Goal: Task Accomplishment & Management: Manage account settings

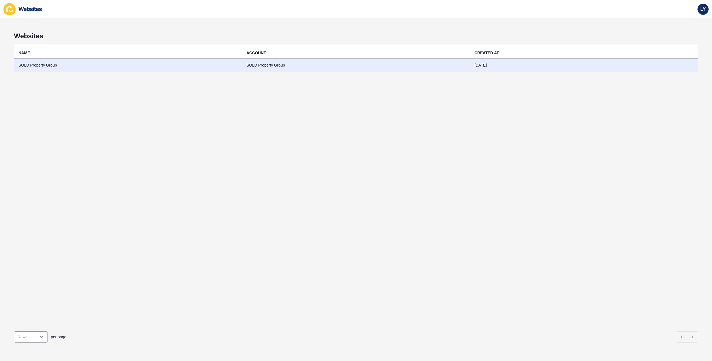
click at [129, 60] on td "SOLD Property Group" at bounding box center [128, 65] width 228 height 14
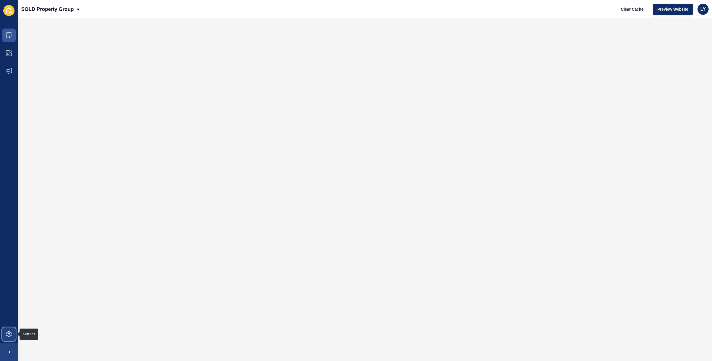
click at [9, 336] on icon at bounding box center [9, 334] width 6 height 6
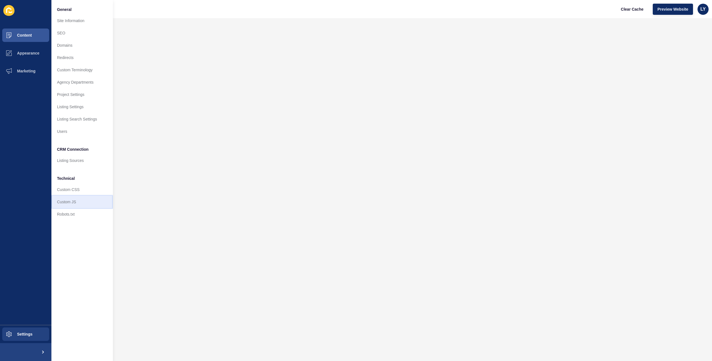
click at [81, 200] on link "Custom JS" at bounding box center [82, 202] width 62 height 12
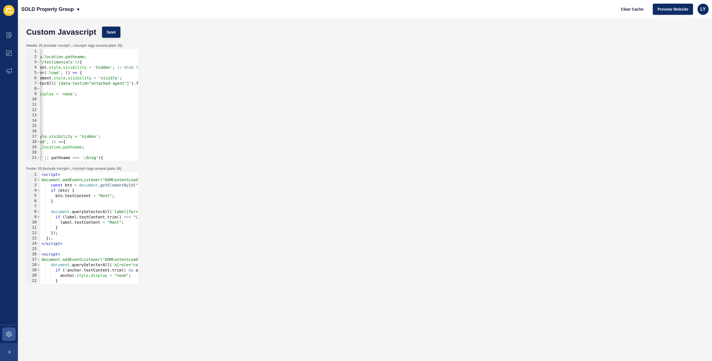
scroll to position [0, 67]
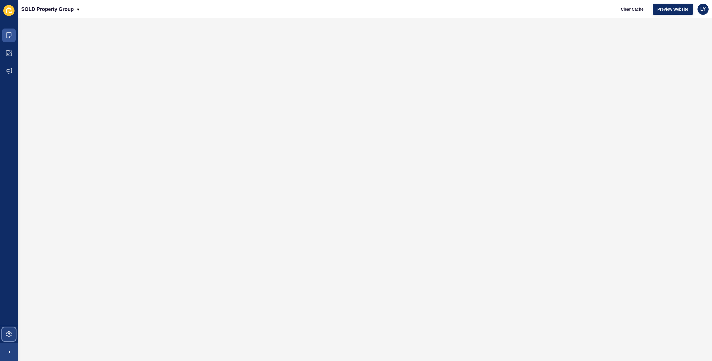
click at [10, 335] on icon at bounding box center [9, 334] width 6 height 6
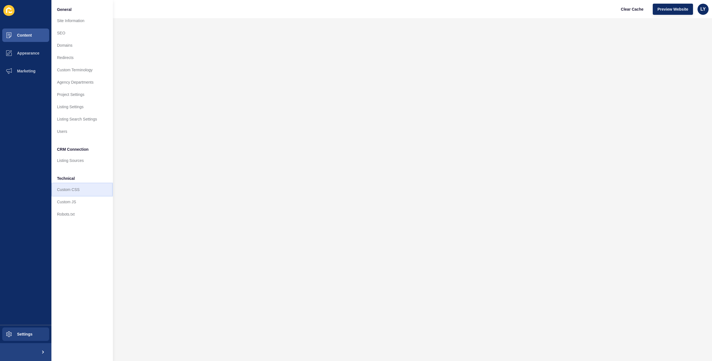
click at [72, 186] on link "Custom CSS" at bounding box center [82, 189] width 62 height 12
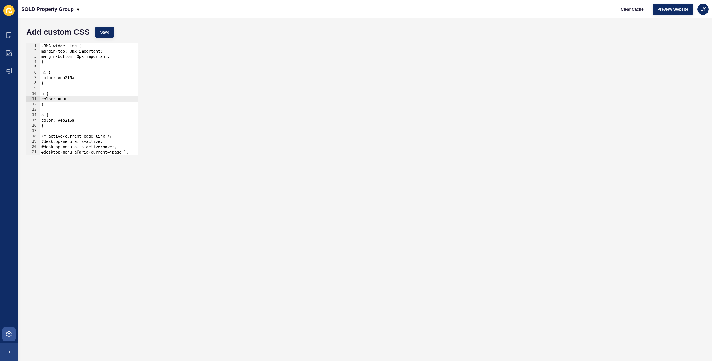
click at [113, 97] on div ".RMA-widget img { margin-top: 0px!important; margin-bottom: 0px!important; } h1…" at bounding box center [96, 104] width 113 height 122
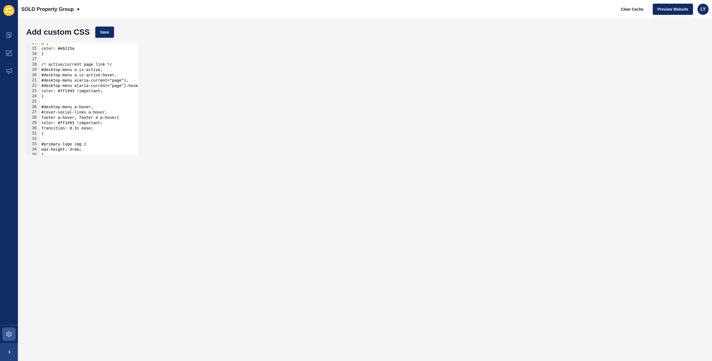
scroll to position [78, 0]
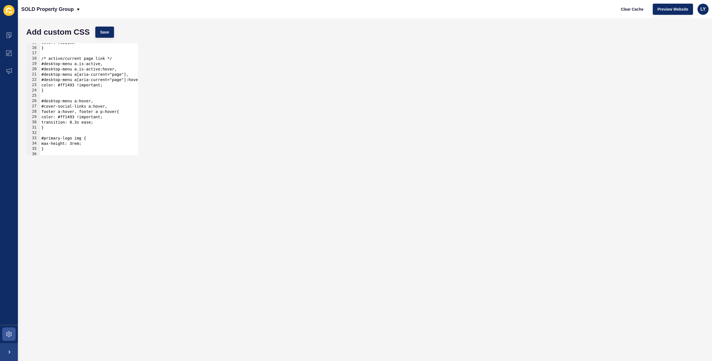
click at [69, 115] on div "color: #eb215a } /* active/current page link */ #desktop-menu a.is-active, #des…" at bounding box center [96, 101] width 113 height 122
click at [73, 104] on div "color: #eb215a } /* active/current page link */ #desktop-menu a.is-active, #des…" at bounding box center [96, 101] width 113 height 122
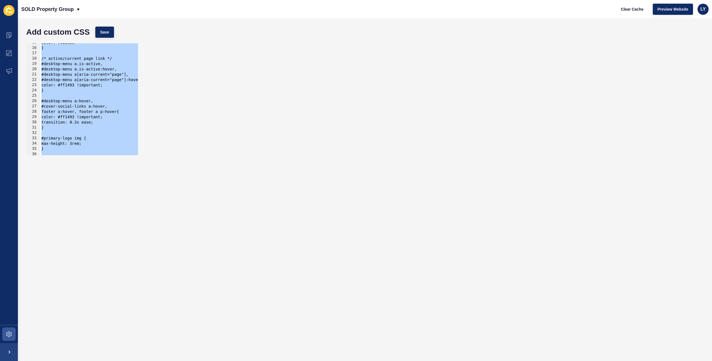
click at [81, 77] on div "color: #eb215a } /* active/current page link */ #desktop-menu a.is-active, #des…" at bounding box center [96, 101] width 113 height 122
paste textarea
type textarea "}"
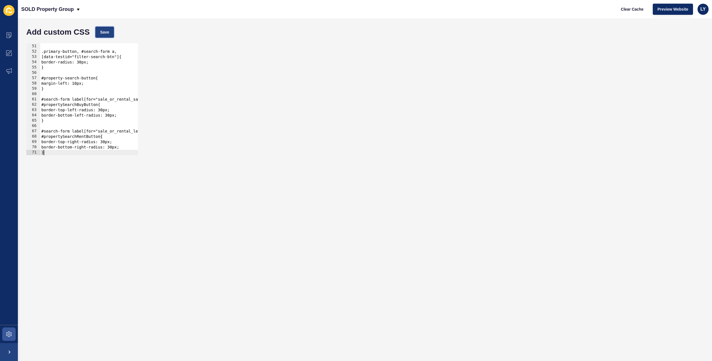
click at [106, 30] on span "Save" at bounding box center [104, 32] width 9 height 6
click at [7, 331] on icon at bounding box center [9, 334] width 6 height 6
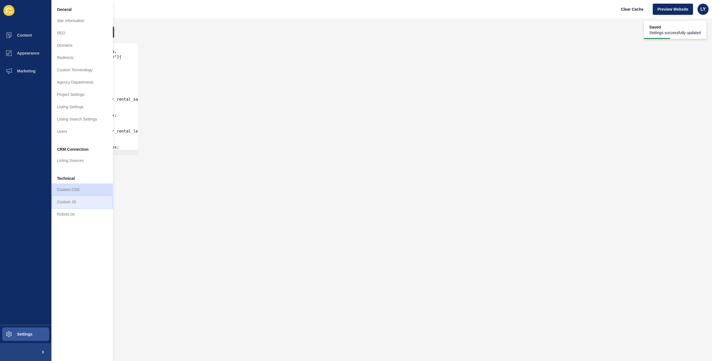
click at [71, 203] on link "Custom JS" at bounding box center [82, 202] width 62 height 12
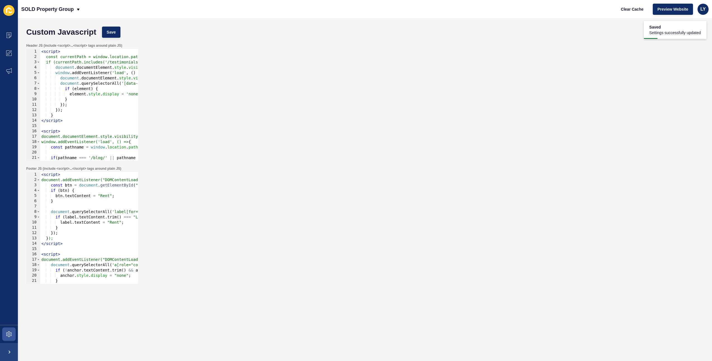
click at [83, 115] on div "< script > const currentPath = window.location.pathname; if (currentPath.includ…" at bounding box center [152, 110] width 225 height 122
type textarea "}); </script>"
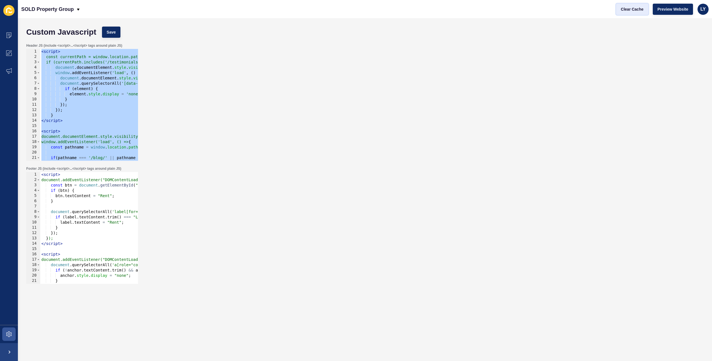
click at [628, 10] on span "Clear Cache" at bounding box center [632, 9] width 23 height 6
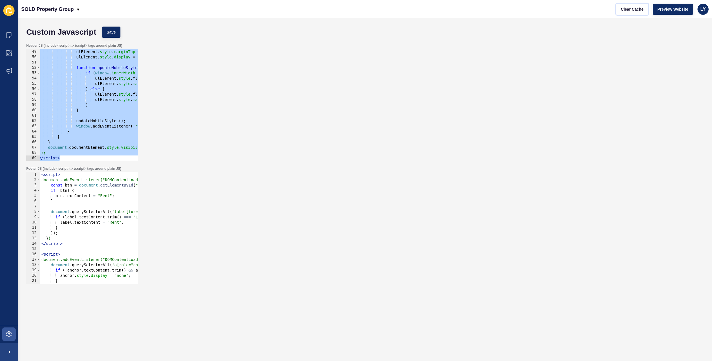
scroll to position [0, 3]
click at [11, 32] on span at bounding box center [9, 35] width 18 height 18
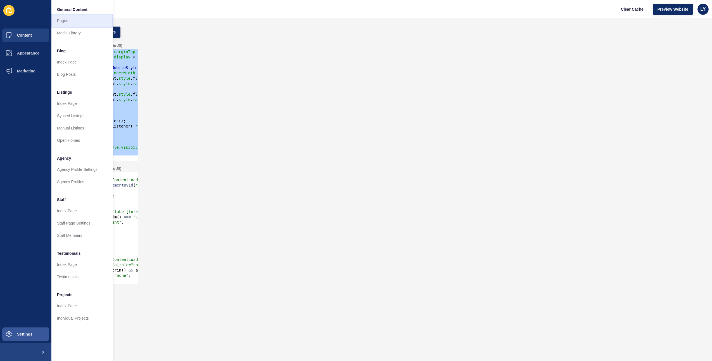
click at [60, 26] on link "Pages" at bounding box center [82, 21] width 62 height 12
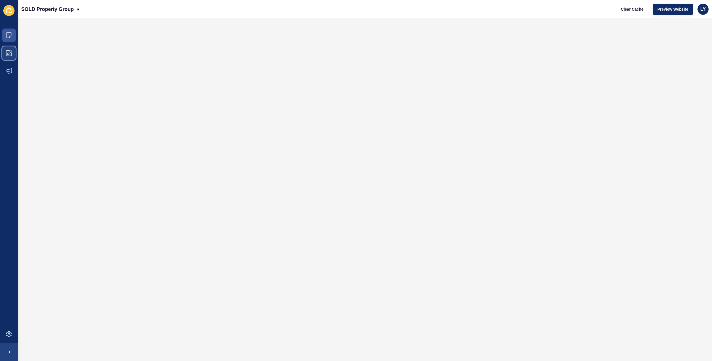
click at [11, 56] on icon at bounding box center [9, 53] width 6 height 6
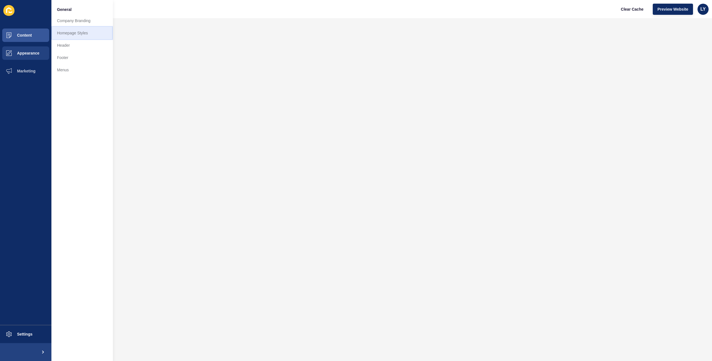
click at [78, 33] on link "Homepage Styles" at bounding box center [82, 33] width 62 height 12
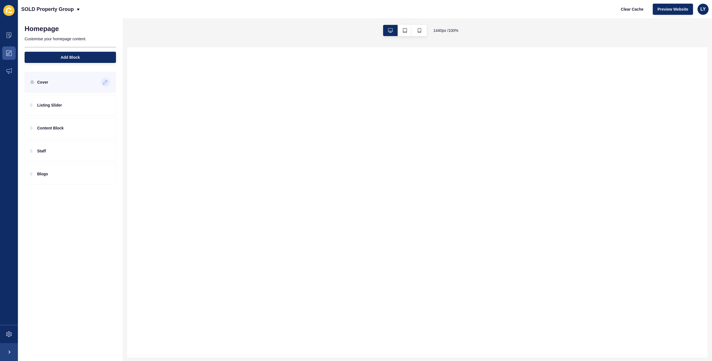
click at [106, 82] on icon at bounding box center [105, 82] width 5 height 4
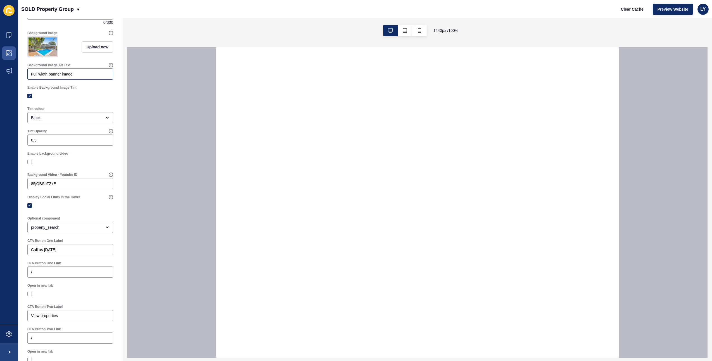
scroll to position [162, 0]
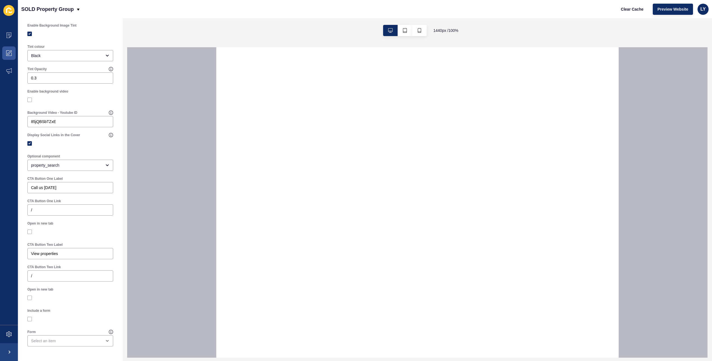
select select
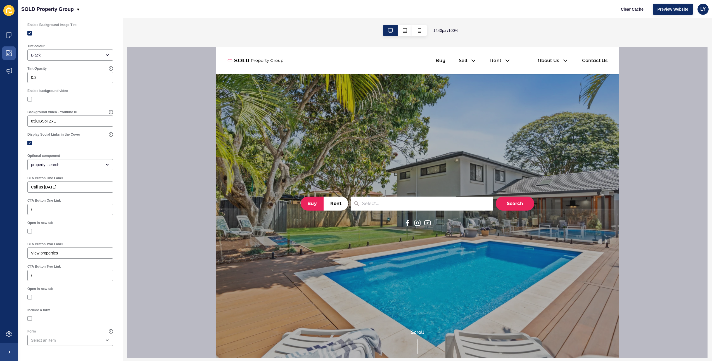
click at [78, 152] on div "Optional component property_search" at bounding box center [70, 162] width 91 height 22
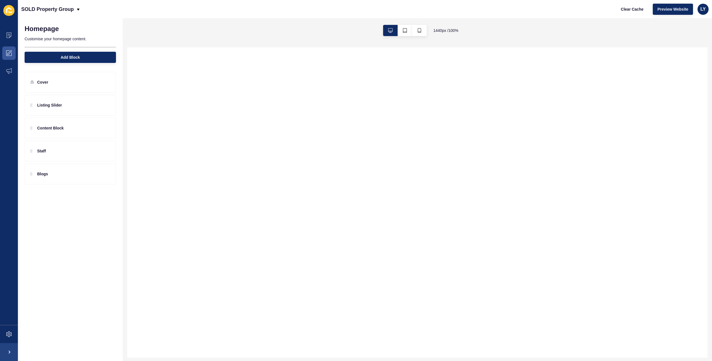
select select
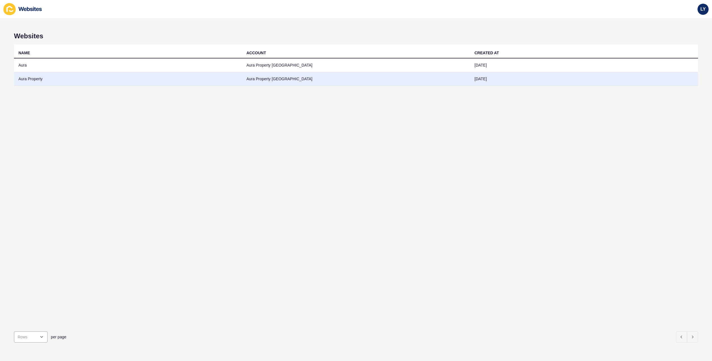
click at [44, 79] on td "Aura Property" at bounding box center [128, 79] width 228 height 14
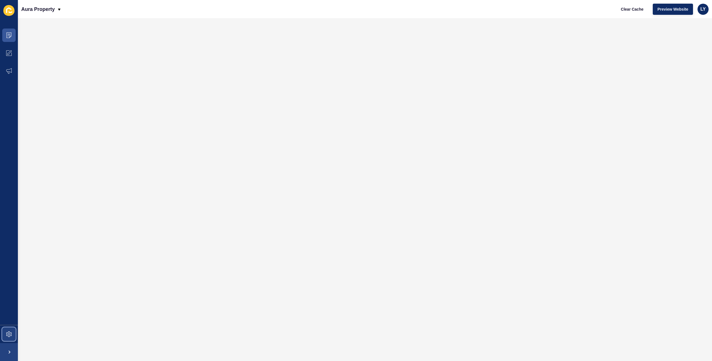
click at [12, 332] on span at bounding box center [9, 334] width 18 height 18
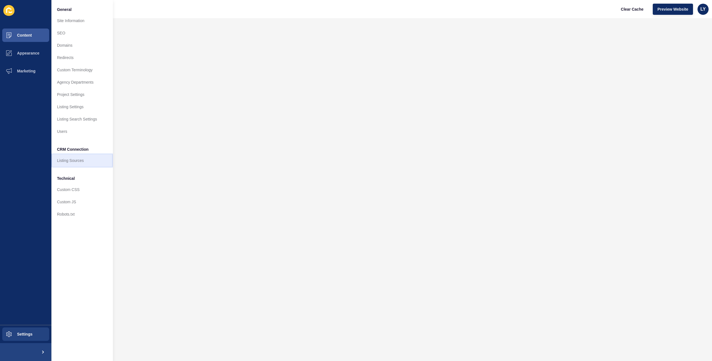
click at [79, 161] on link "Listing Sources" at bounding box center [82, 160] width 62 height 12
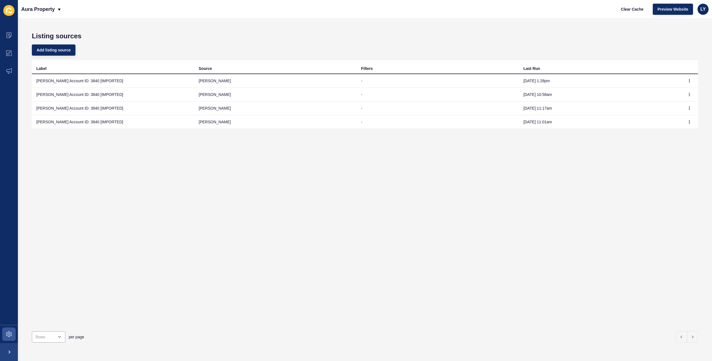
click at [118, 83] on td "Aura - Rex Account ID: 3840 [IMPORTED]" at bounding box center [113, 81] width 162 height 14
click at [689, 80] on icon "button" at bounding box center [689, 80] width 3 height 3
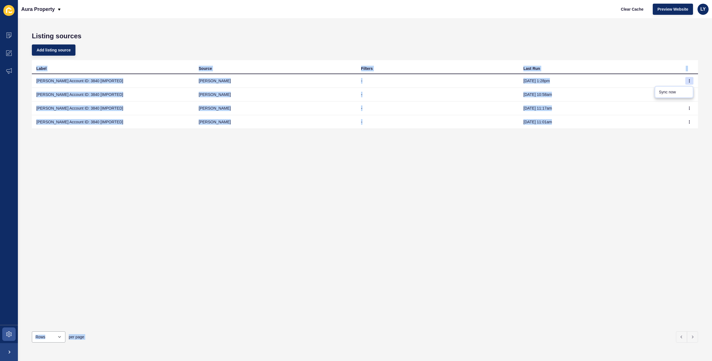
drag, startPoint x: 677, startPoint y: 88, endPoint x: 614, endPoint y: 58, distance: 69.7
click at [614, 58] on body "Content Appearance Marketing Settings Aura Property Clear Cache Preview Website…" at bounding box center [356, 180] width 712 height 361
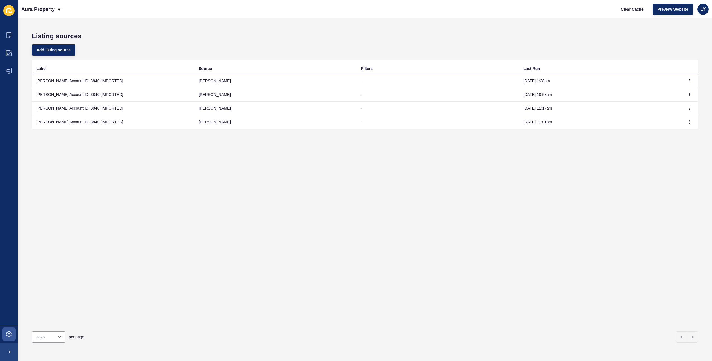
click at [614, 58] on div "Add listing source" at bounding box center [365, 50] width 667 height 20
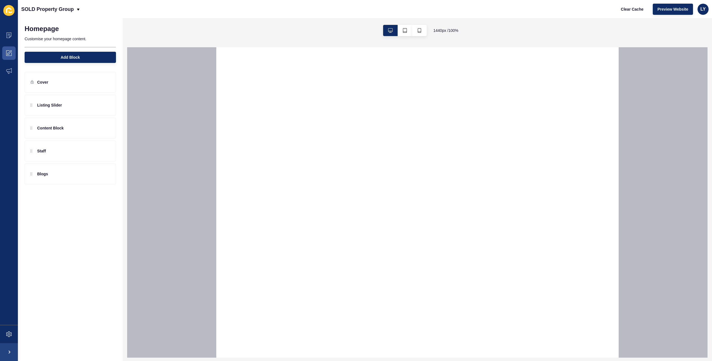
select select
